Goal: Task Accomplishment & Management: Manage account settings

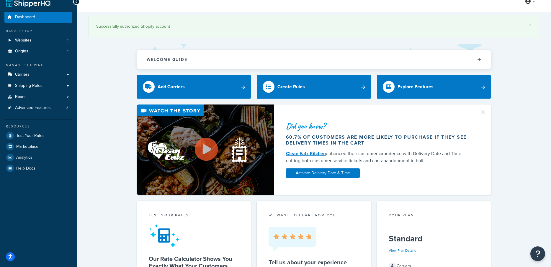
scroll to position [9, 0]
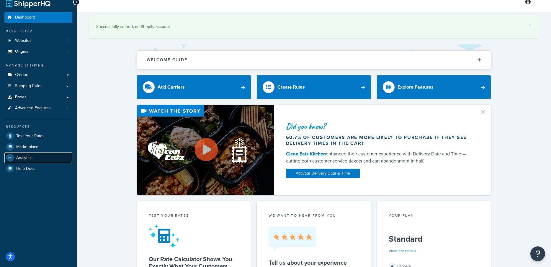
click at [22, 158] on span "Analytics" at bounding box center [24, 158] width 16 height 5
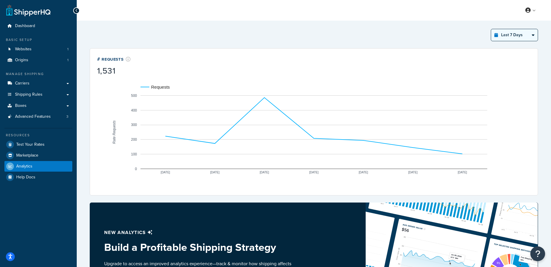
click at [512, 38] on select "Last 24 Hours Last 7 Days Last 30 Days Last 3 Months Last 6 Months Last 12 Mont…" at bounding box center [514, 35] width 47 height 12
click at [491, 29] on select "Last 24 Hours Last 7 Days Last 30 Days Last 3 Months Last 6 Months Last 12 Mont…" at bounding box center [514, 35] width 47 height 12
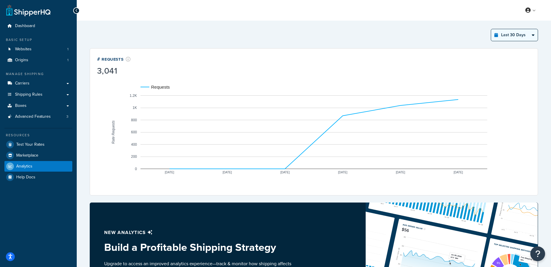
click at [514, 38] on select "Last 24 Hours Last 7 Days Last 30 Days Last 3 Months Last 6 Months Last 12 Mont…" at bounding box center [514, 35] width 47 height 12
select select "last_24_hours"
click at [491, 29] on select "Last 24 Hours Last 7 Days Last 30 Days Last 3 Months Last 6 Months Last 12 Mont…" at bounding box center [514, 35] width 47 height 12
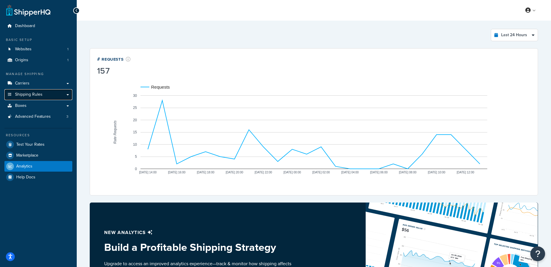
click at [34, 96] on span "Shipping Rules" at bounding box center [28, 94] width 27 height 5
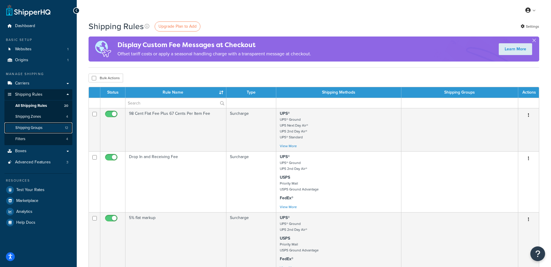
click at [31, 127] on span "Shipping Groups" at bounding box center [28, 128] width 27 height 5
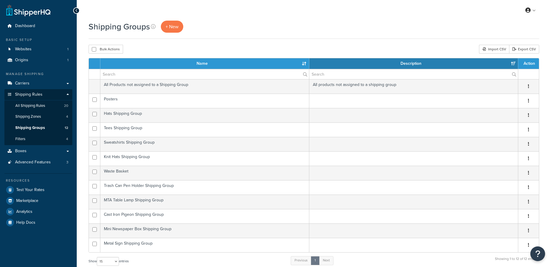
select select "15"
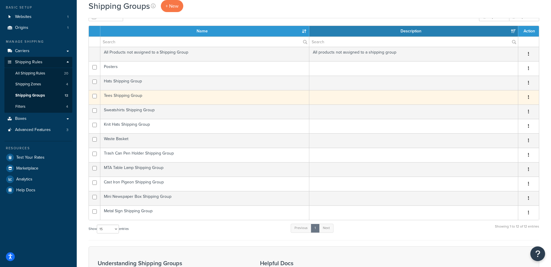
scroll to position [34, 0]
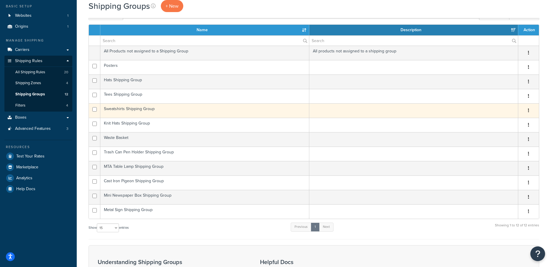
click at [141, 109] on td "Sweatshirts Shipping Group" at bounding box center [204, 110] width 209 height 14
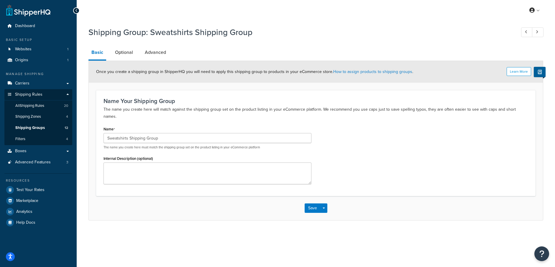
click at [77, 9] on icon at bounding box center [76, 11] width 3 height 4
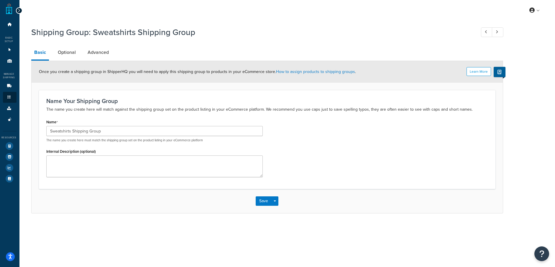
click at [20, 10] on div at bounding box center [19, 10] width 6 height 6
click at [21, 11] on div at bounding box center [19, 10] width 6 height 6
click at [19, 9] on icon at bounding box center [19, 11] width 3 height 4
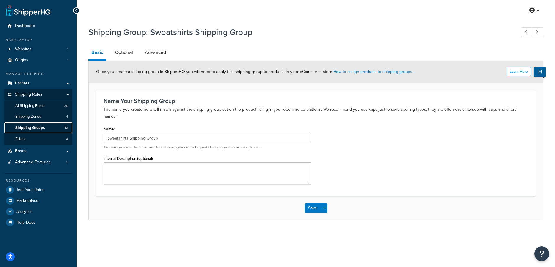
click at [28, 126] on span "Shipping Groups" at bounding box center [29, 128] width 29 height 5
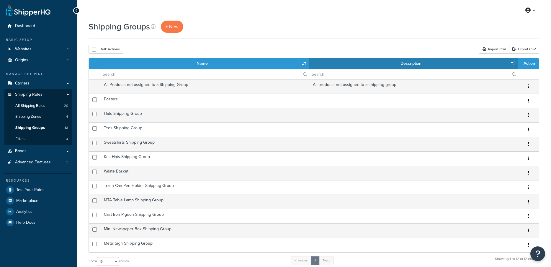
select select "15"
